Goal: Navigation & Orientation: Find specific page/section

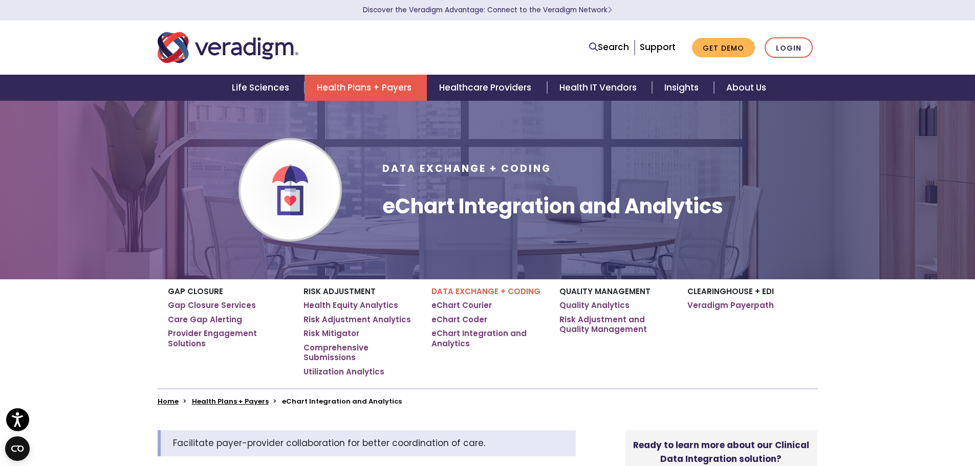
click at [243, 48] on img "Veradigm logo" at bounding box center [228, 48] width 141 height 34
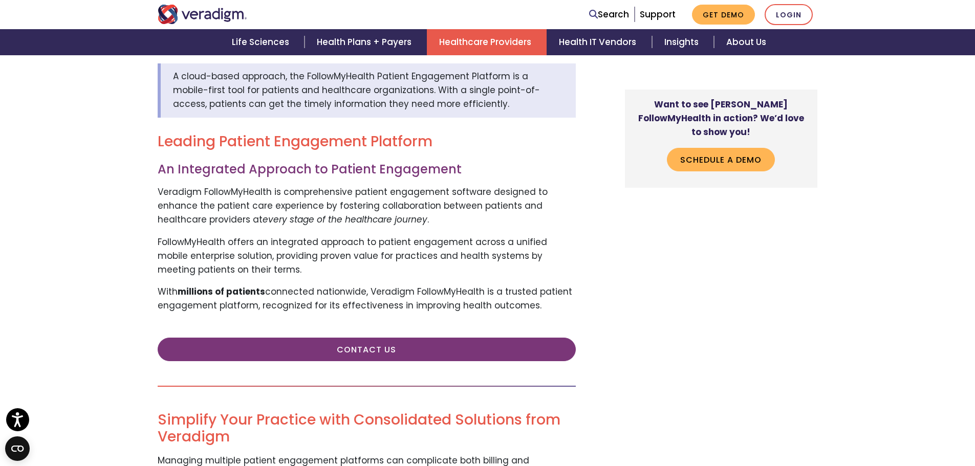
scroll to position [256, 0]
